Goal: Find specific page/section: Find specific page/section

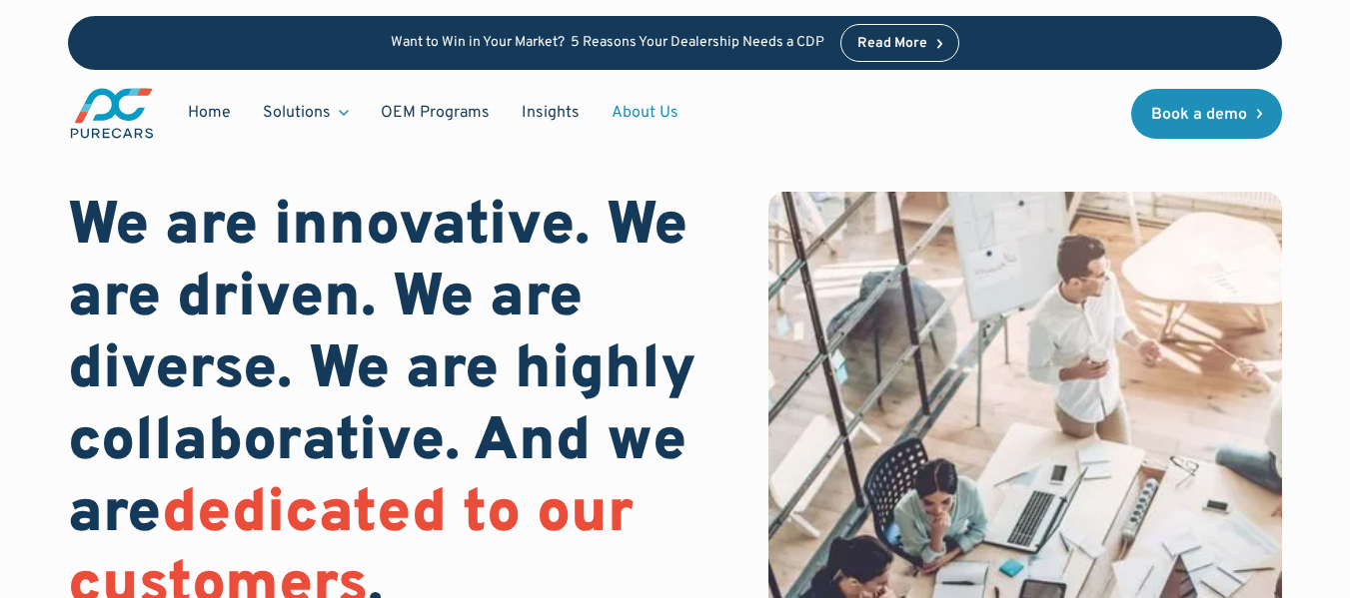
click at [663, 115] on link "About Us" at bounding box center [644, 113] width 99 height 38
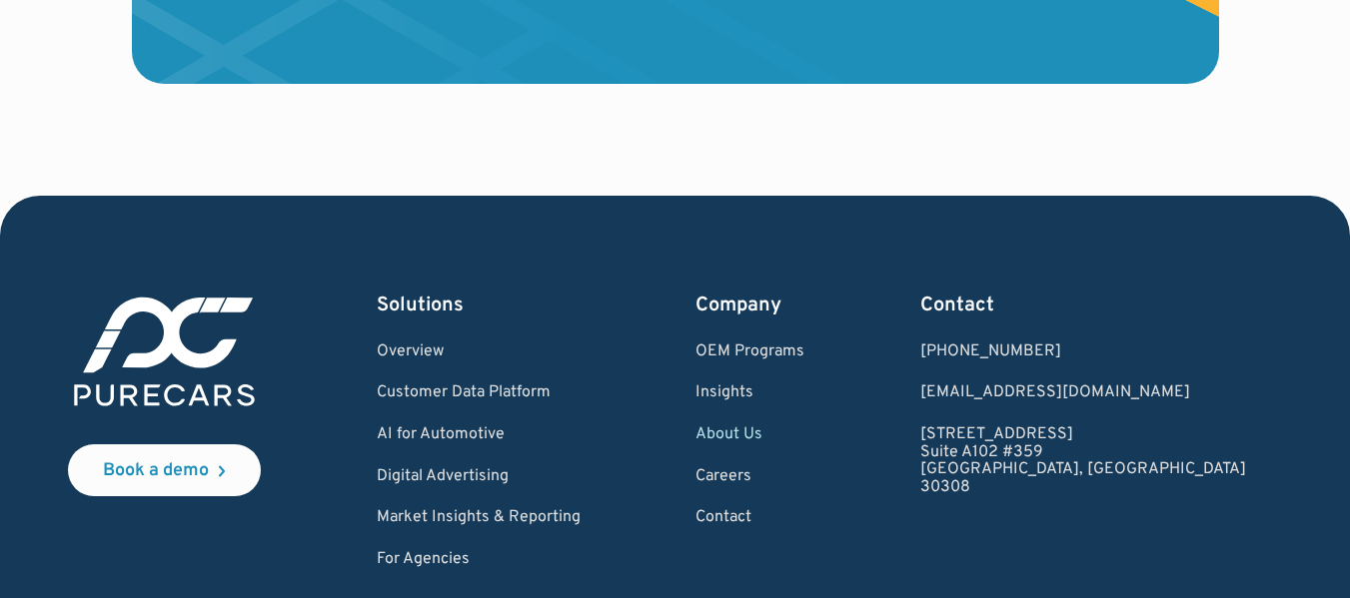
scroll to position [5765, 0]
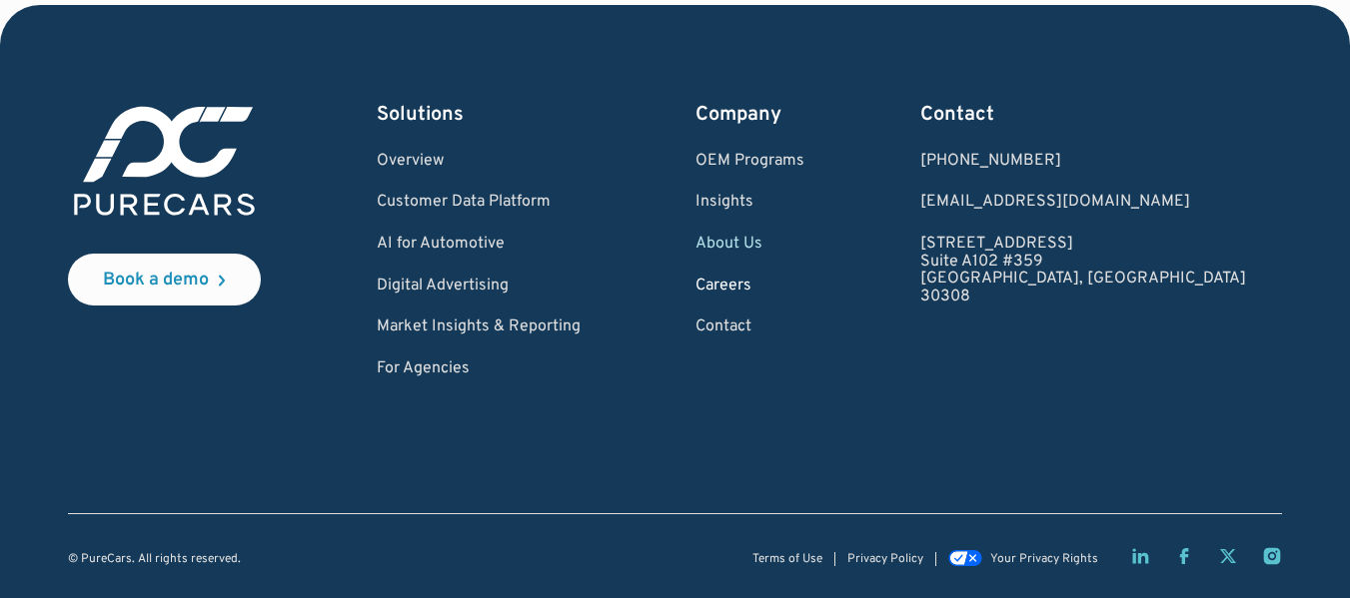
click at [804, 280] on link "Careers" at bounding box center [749, 287] width 109 height 18
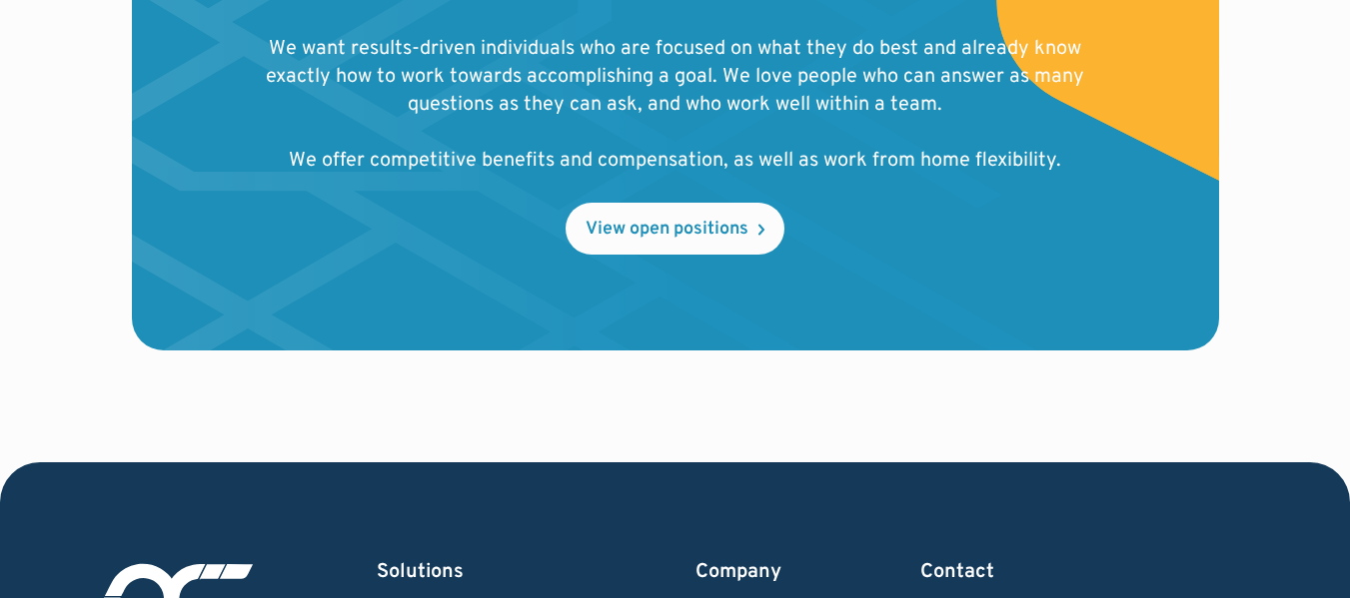
scroll to position [2398, 0]
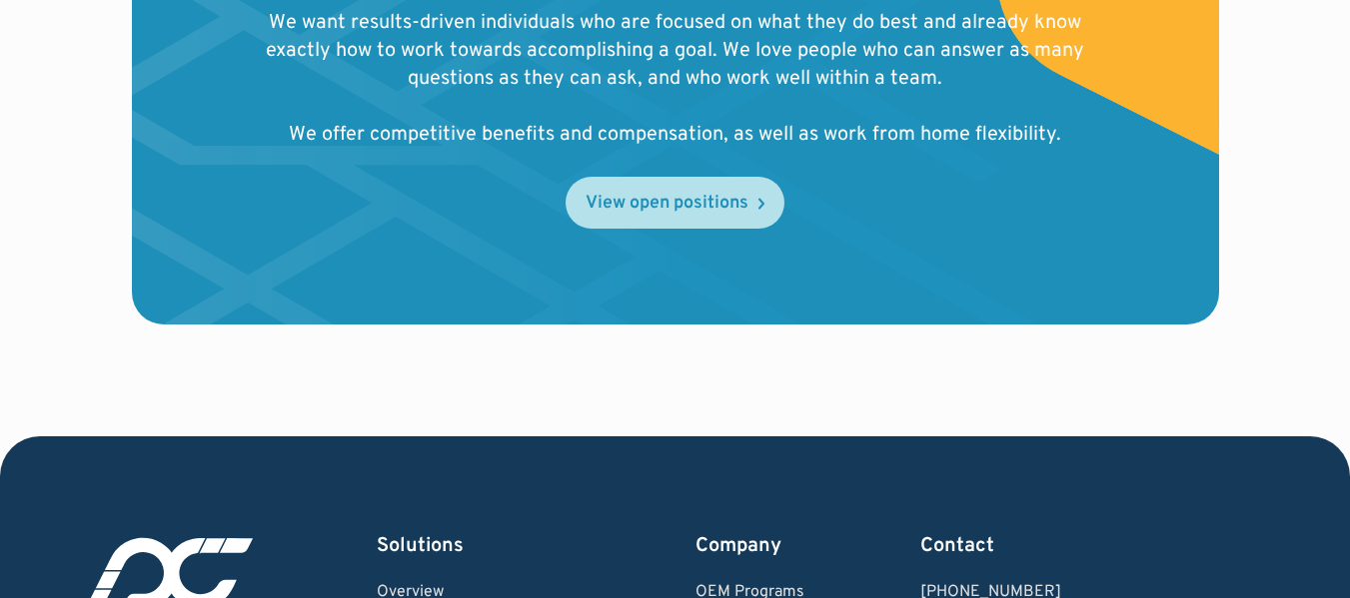
click at [703, 198] on div "View open positions" at bounding box center [666, 204] width 163 height 18
